Goal: Find contact information: Find contact information

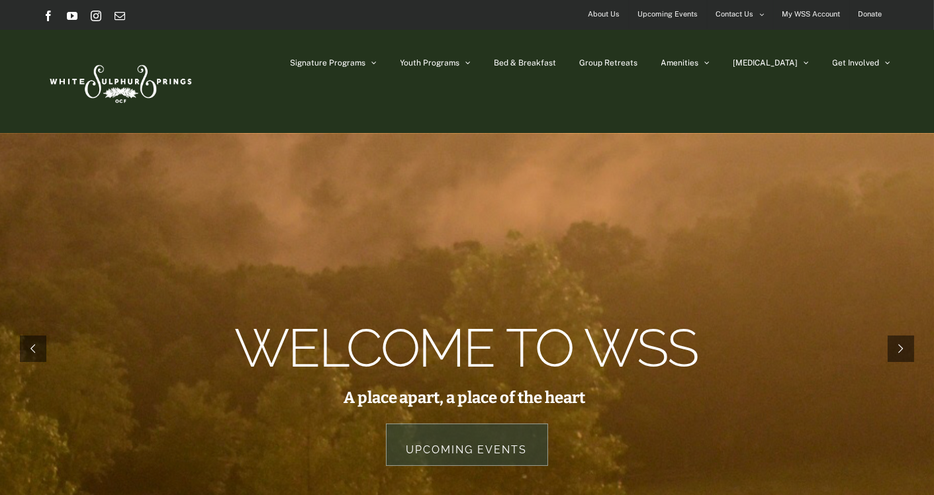
click at [605, 11] on span "About Us" at bounding box center [604, 14] width 32 height 19
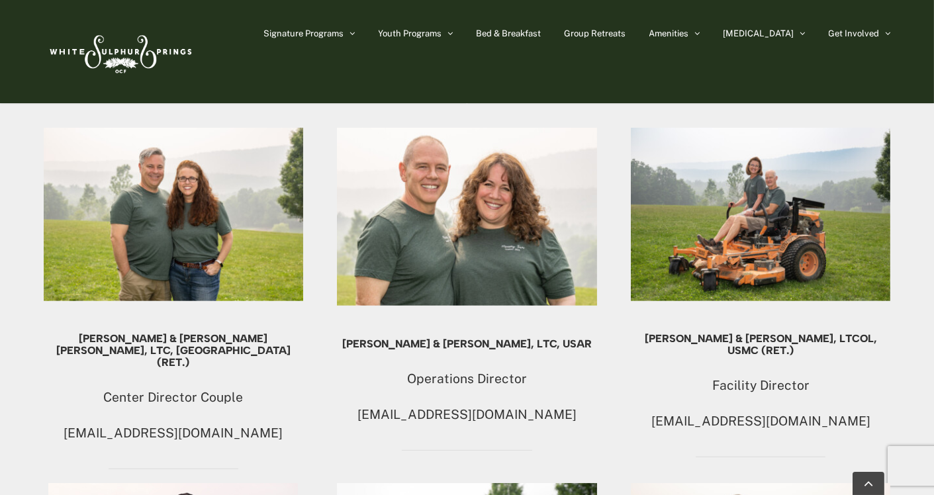
scroll to position [809, 0]
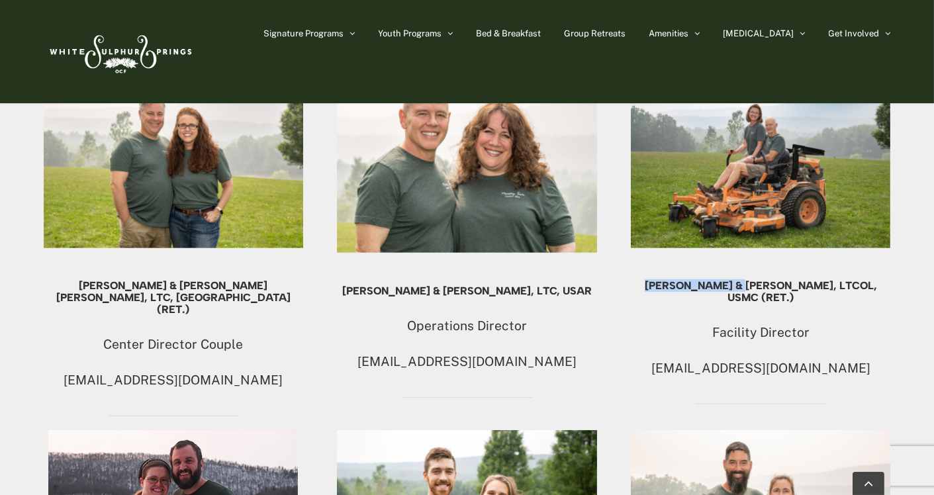
drag, startPoint x: 651, startPoint y: 283, endPoint x: 752, endPoint y: 281, distance: 101.3
click at [752, 281] on h5 "Fred & Lee Bryan, LtCol, USMC (Ret.)" at bounding box center [761, 292] width 260 height 24
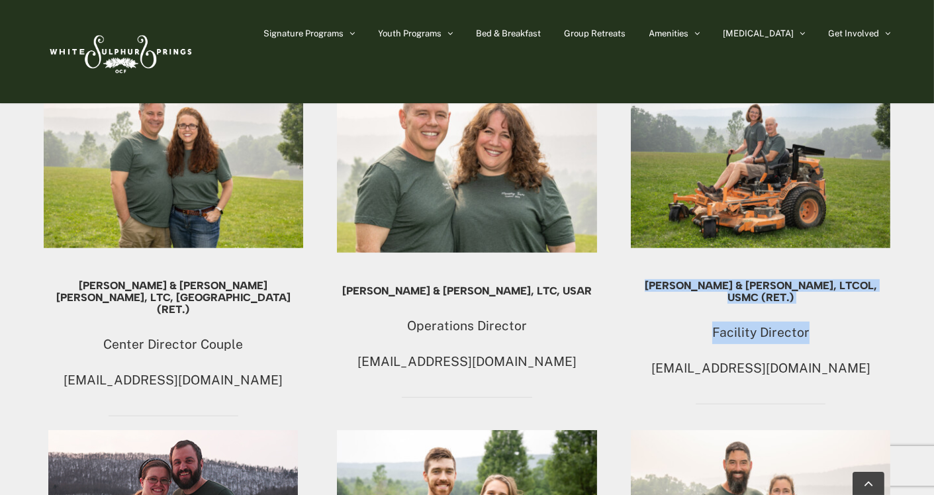
drag, startPoint x: 810, startPoint y: 320, endPoint x: 666, endPoint y: 284, distance: 148.8
click at [635, 280] on div "Fred & Lee Bryan, LtCol, USMC (Ret.) Facility Director wssfacility@ocfusa.org" at bounding box center [761, 330] width 260 height 100
copy div "Fred & Lee Bryan, LtCol, USMC (Ret.) Facility Director"
